Goal: Task Accomplishment & Management: Use online tool/utility

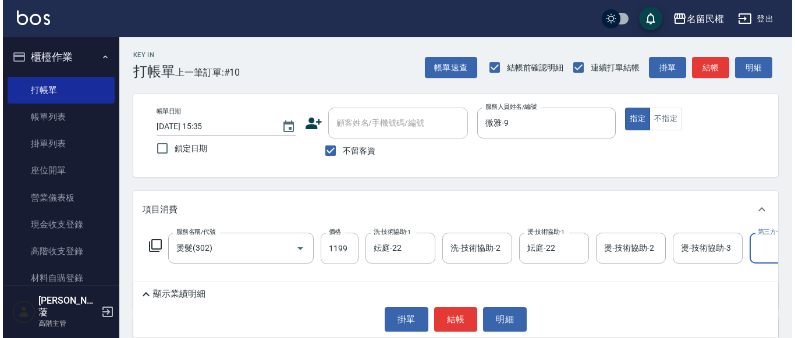
scroll to position [0, 36]
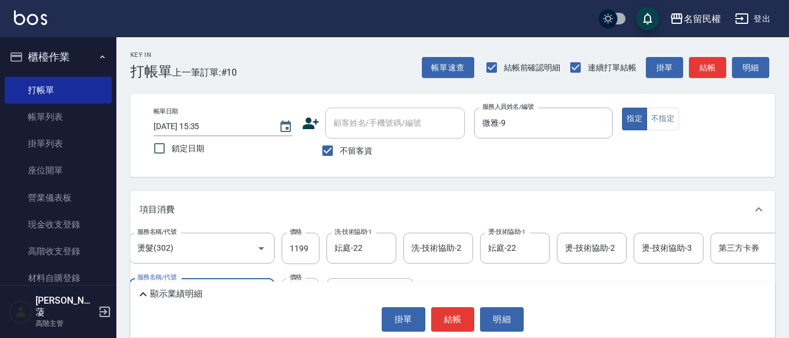
type input "500元護髮(510)"
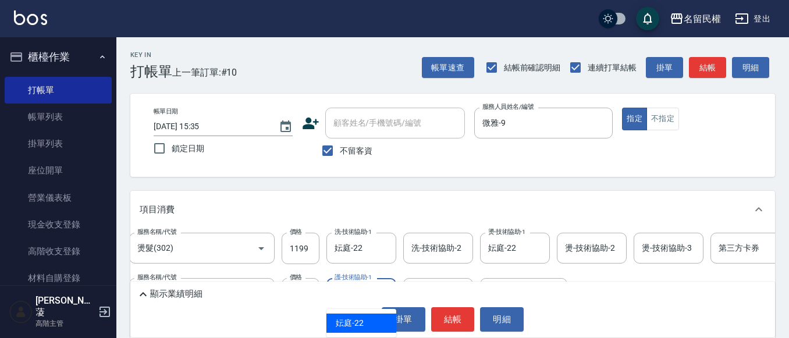
type input "妘庭-22"
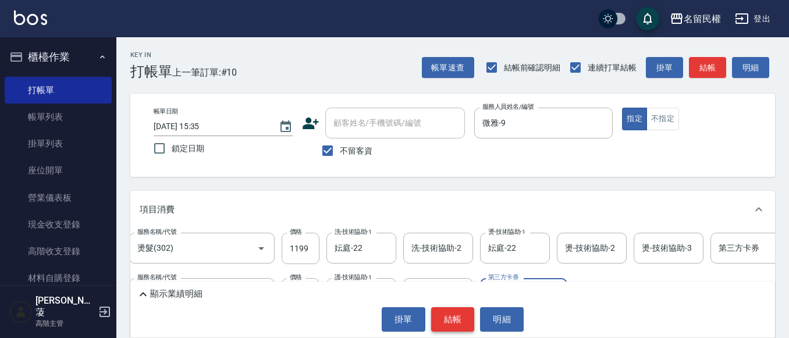
click at [462, 312] on button "結帳" at bounding box center [453, 319] width 44 height 24
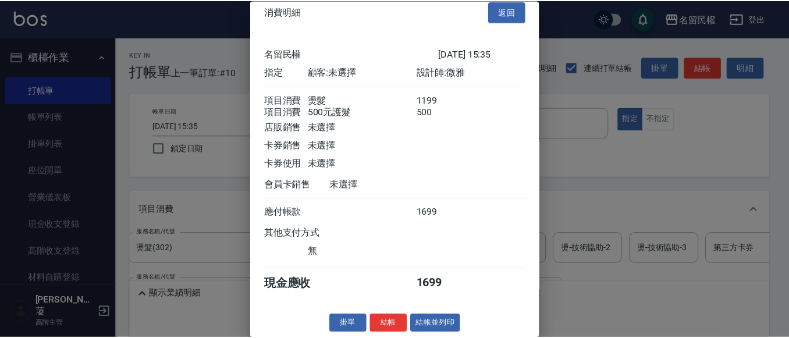
scroll to position [29, 0]
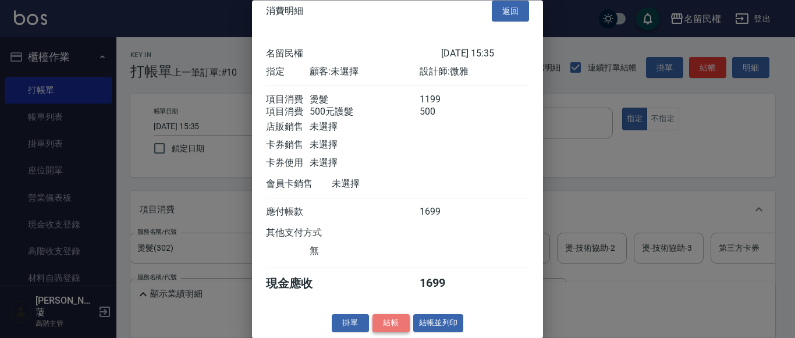
drag, startPoint x: 383, startPoint y: 328, endPoint x: 379, endPoint y: 320, distance: 8.6
click at [383, 326] on button "結帳" at bounding box center [390, 324] width 37 height 18
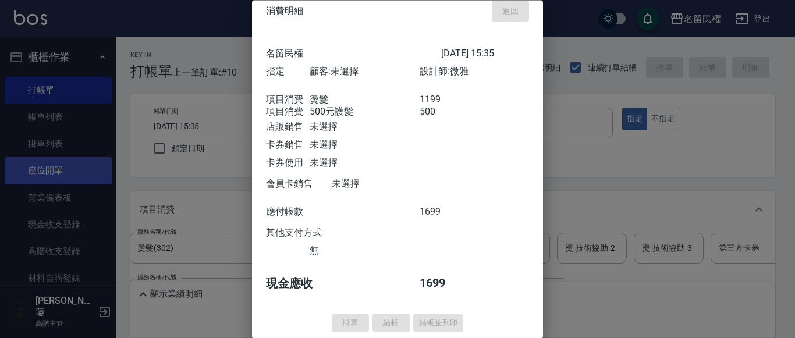
type input "[DATE] 16:18"
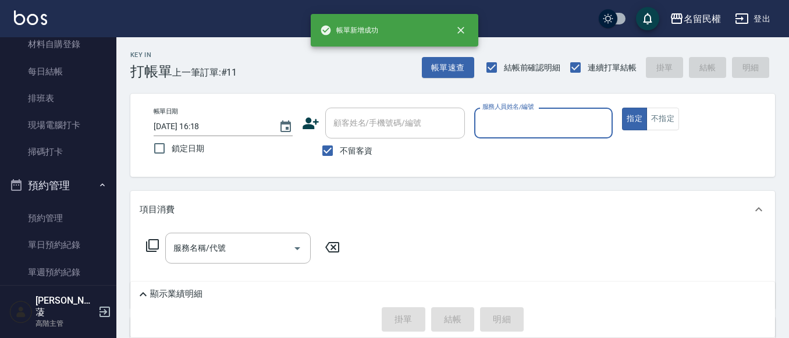
scroll to position [233, 0]
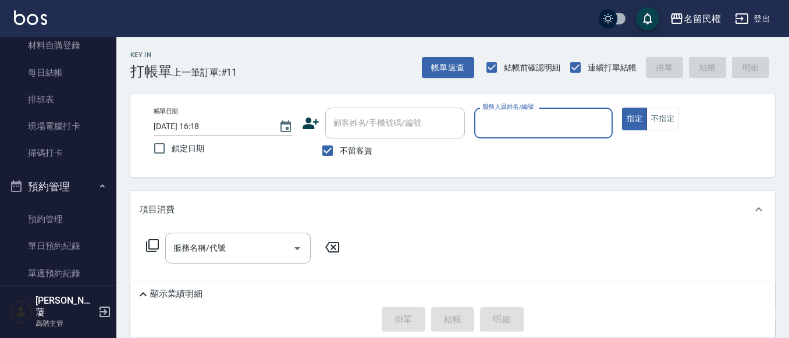
click at [92, 179] on button "預約管理" at bounding box center [58, 187] width 107 height 30
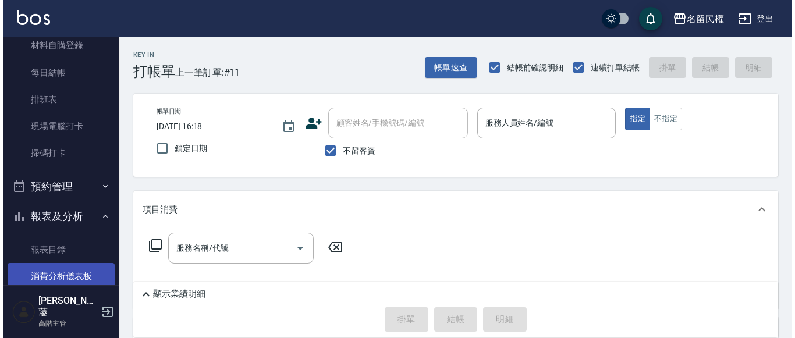
scroll to position [407, 0]
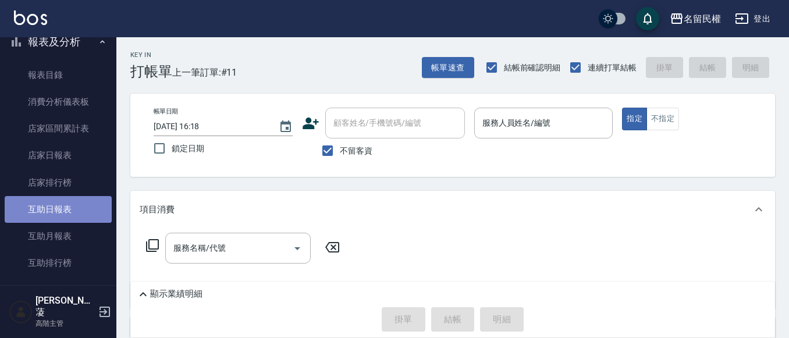
click at [86, 222] on link "互助日報表" at bounding box center [58, 209] width 107 height 27
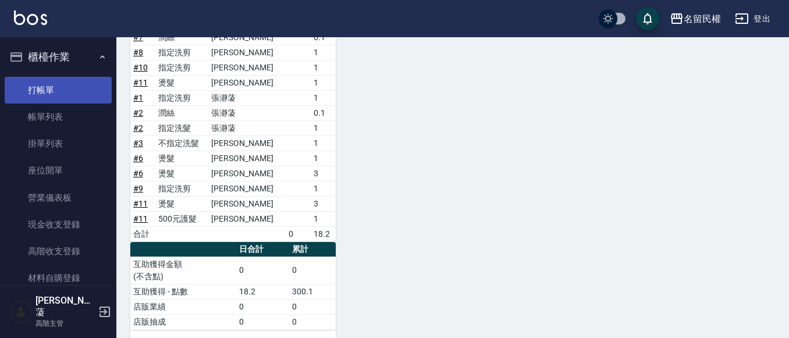
click at [69, 92] on link "打帳單" at bounding box center [58, 90] width 107 height 27
